Goal: Information Seeking & Learning: Stay updated

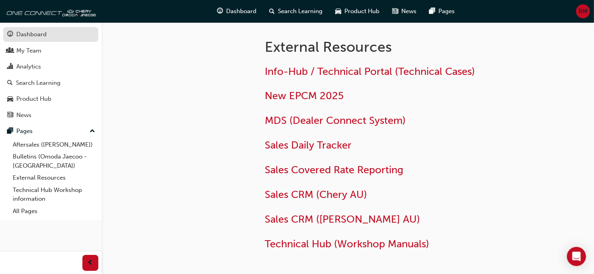
click at [34, 36] on div "Dashboard" at bounding box center [31, 34] width 30 height 9
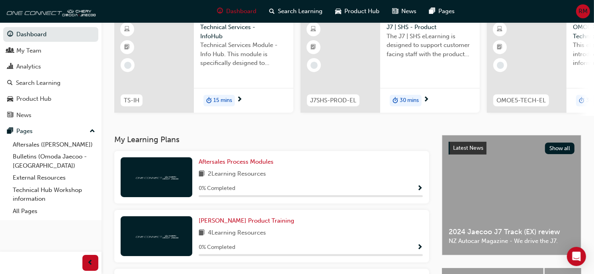
scroll to position [88, 0]
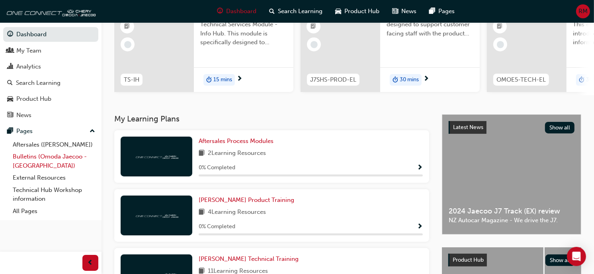
click at [25, 159] on link "Bulletins (Omoda Jaecoo - [GEOGRAPHIC_DATA])" at bounding box center [54, 161] width 89 height 21
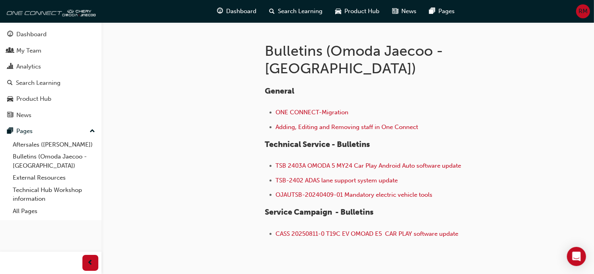
scroll to position [177, 0]
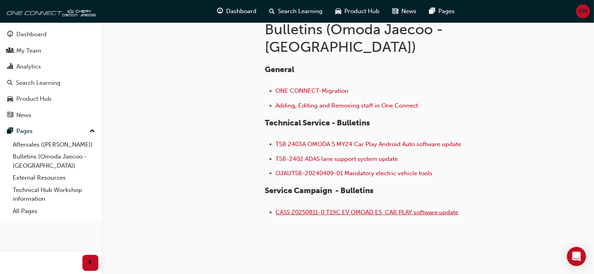
click at [317, 209] on span "CASS 20250811-0 T19C EV OMOAD E5 CAR PLAY software update" at bounding box center [367, 212] width 183 height 7
